Goal: Task Accomplishment & Management: Use online tool/utility

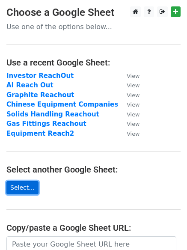
click at [18, 186] on link "Select..." at bounding box center [22, 187] width 32 height 13
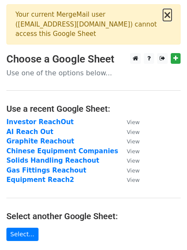
click at [166, 15] on button "×" at bounding box center [167, 15] width 9 height 10
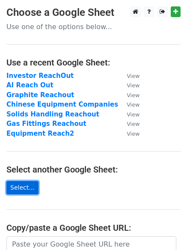
click at [21, 188] on link "Select..." at bounding box center [22, 187] width 32 height 13
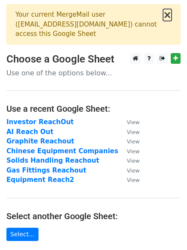
click at [169, 18] on button "×" at bounding box center [167, 15] width 9 height 10
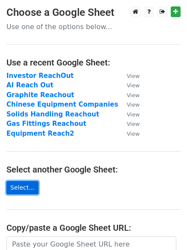
click at [21, 193] on link "Select..." at bounding box center [22, 187] width 32 height 13
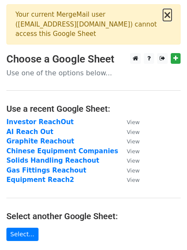
click at [167, 15] on button "×" at bounding box center [167, 15] width 9 height 10
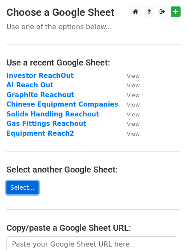
click at [19, 186] on link "Select..." at bounding box center [22, 187] width 32 height 13
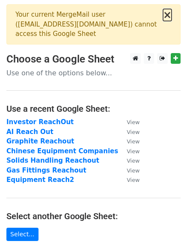
click at [171, 18] on button "×" at bounding box center [167, 15] width 9 height 10
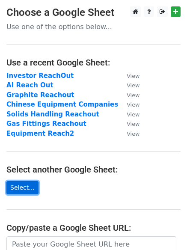
click at [27, 189] on link "Select..." at bounding box center [22, 187] width 32 height 13
click at [32, 187] on link "Select..." at bounding box center [22, 187] width 32 height 13
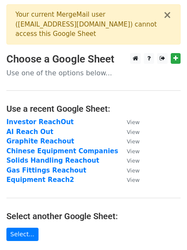
click at [115, 22] on div "Your current MergeMail user ( mark@curveh2.com ) cannot access this Google Sheet" at bounding box center [89, 24] width 148 height 29
click at [116, 16] on div "Your current MergeMail user ( mark@curveh2.com ) cannot access this Google Sheet" at bounding box center [89, 24] width 148 height 29
click at [167, 15] on button "×" at bounding box center [167, 15] width 9 height 10
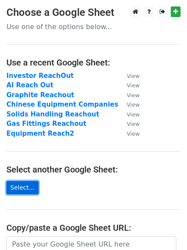
click at [20, 186] on link "Select..." at bounding box center [22, 187] width 32 height 13
click at [22, 186] on link "Select..." at bounding box center [22, 187] width 32 height 13
click at [15, 187] on link "Select..." at bounding box center [22, 187] width 32 height 13
click at [21, 190] on link "Select..." at bounding box center [22, 187] width 32 height 13
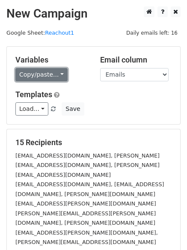
click at [53, 73] on link "Copy/paste..." at bounding box center [41, 74] width 52 height 13
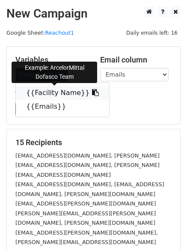
click at [48, 92] on link "{{Facility Name}}" at bounding box center [62, 93] width 93 height 14
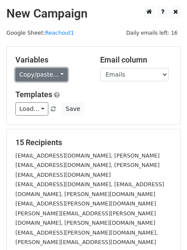
click at [57, 77] on link "Copy/paste..." at bounding box center [41, 74] width 52 height 13
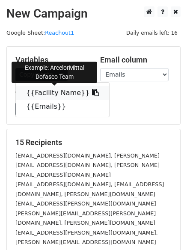
click at [57, 95] on link "{{Facility Name}}" at bounding box center [62, 93] width 93 height 14
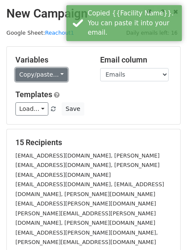
click at [56, 77] on link "Copy/paste..." at bounding box center [41, 74] width 52 height 13
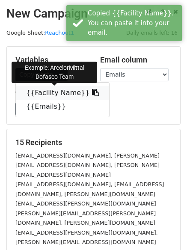
click at [92, 94] on icon at bounding box center [95, 92] width 7 height 7
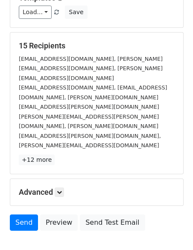
scroll to position [112, 0]
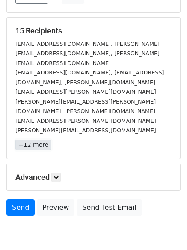
click at [29, 139] on link "+12 more" at bounding box center [33, 144] width 36 height 11
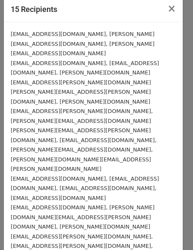
scroll to position [0, 0]
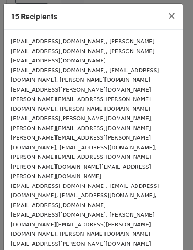
click at [65, 74] on small "krehman@algoma.com, ldevoni@algoma.com, steven.fenlon@algoma.com" at bounding box center [85, 80] width 148 height 26
click at [59, 67] on small "krehman@algoma.com, ldevoni@algoma.com, steven.fenlon@algoma.com" at bounding box center [85, 80] width 148 height 26
click at [53, 67] on small "krehman@algoma.com, ldevoni@algoma.com, steven.fenlon@algoma.com" at bounding box center [85, 80] width 148 height 26
click at [168, 14] on span "×" at bounding box center [172, 16] width 9 height 12
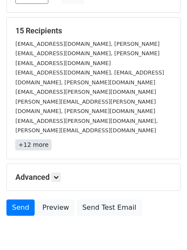
click at [36, 139] on link "+12 more" at bounding box center [33, 144] width 36 height 11
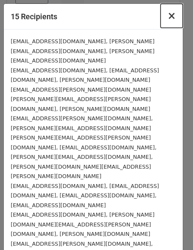
click at [168, 19] on span "×" at bounding box center [172, 16] width 9 height 12
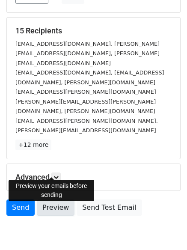
click at [49, 199] on link "Preview" at bounding box center [56, 207] width 38 height 16
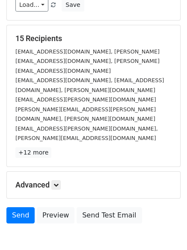
scroll to position [112, 0]
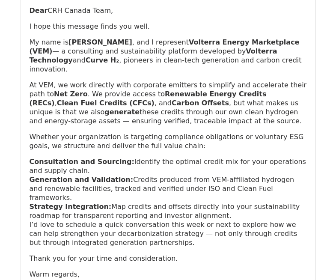
scroll to position [2995, 0]
